Goal: Task Accomplishment & Management: Manage account settings

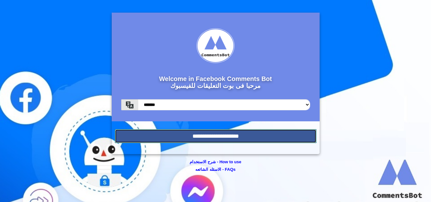
click at [223, 131] on input "**********" at bounding box center [216, 136] width 202 height 14
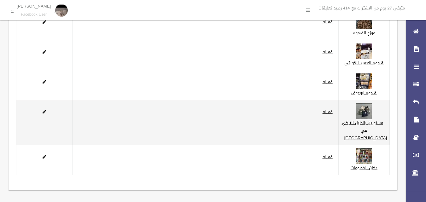
scroll to position [116, 0]
